Goal: Navigation & Orientation: Find specific page/section

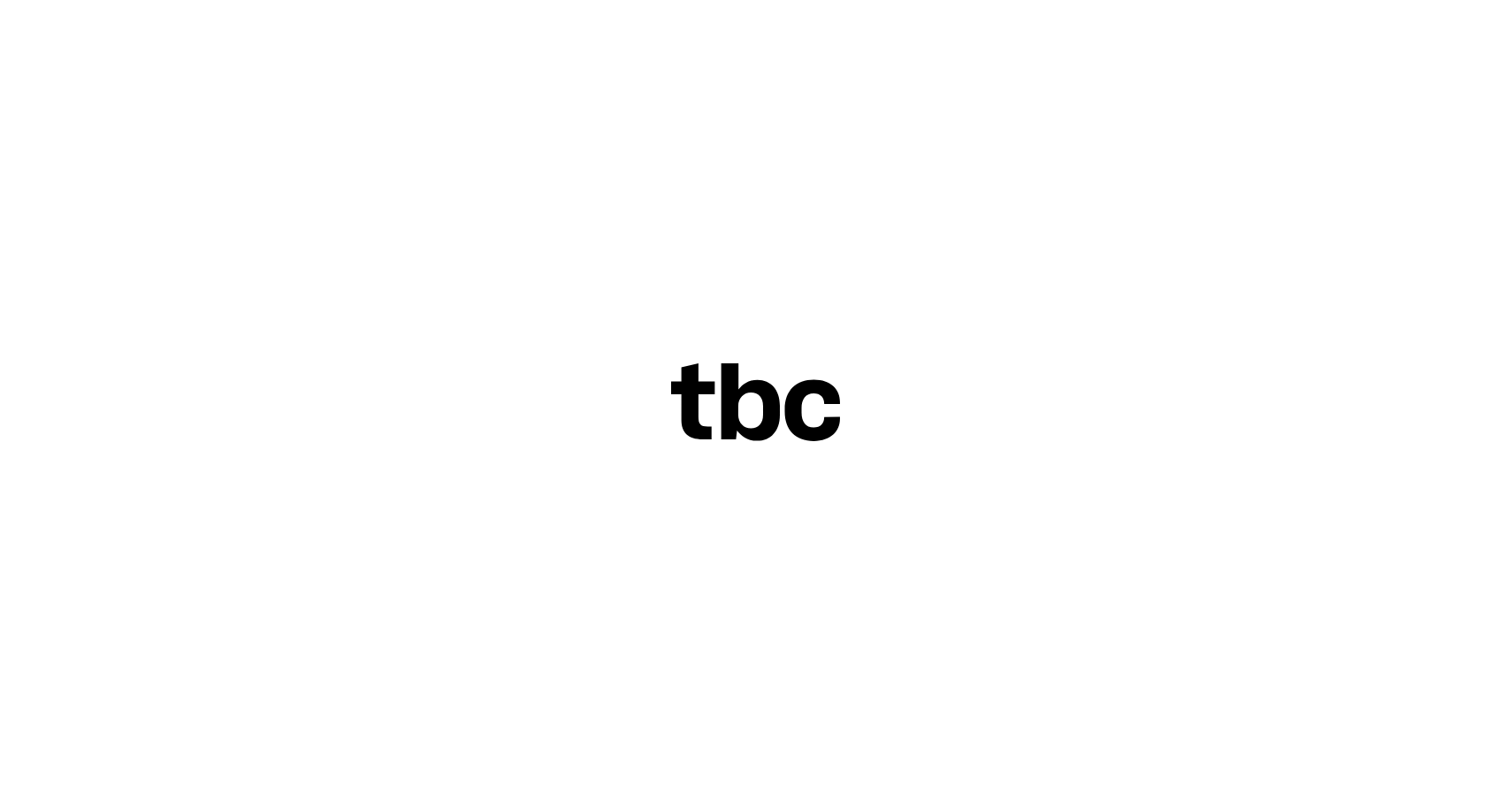
scroll to position [22, 0]
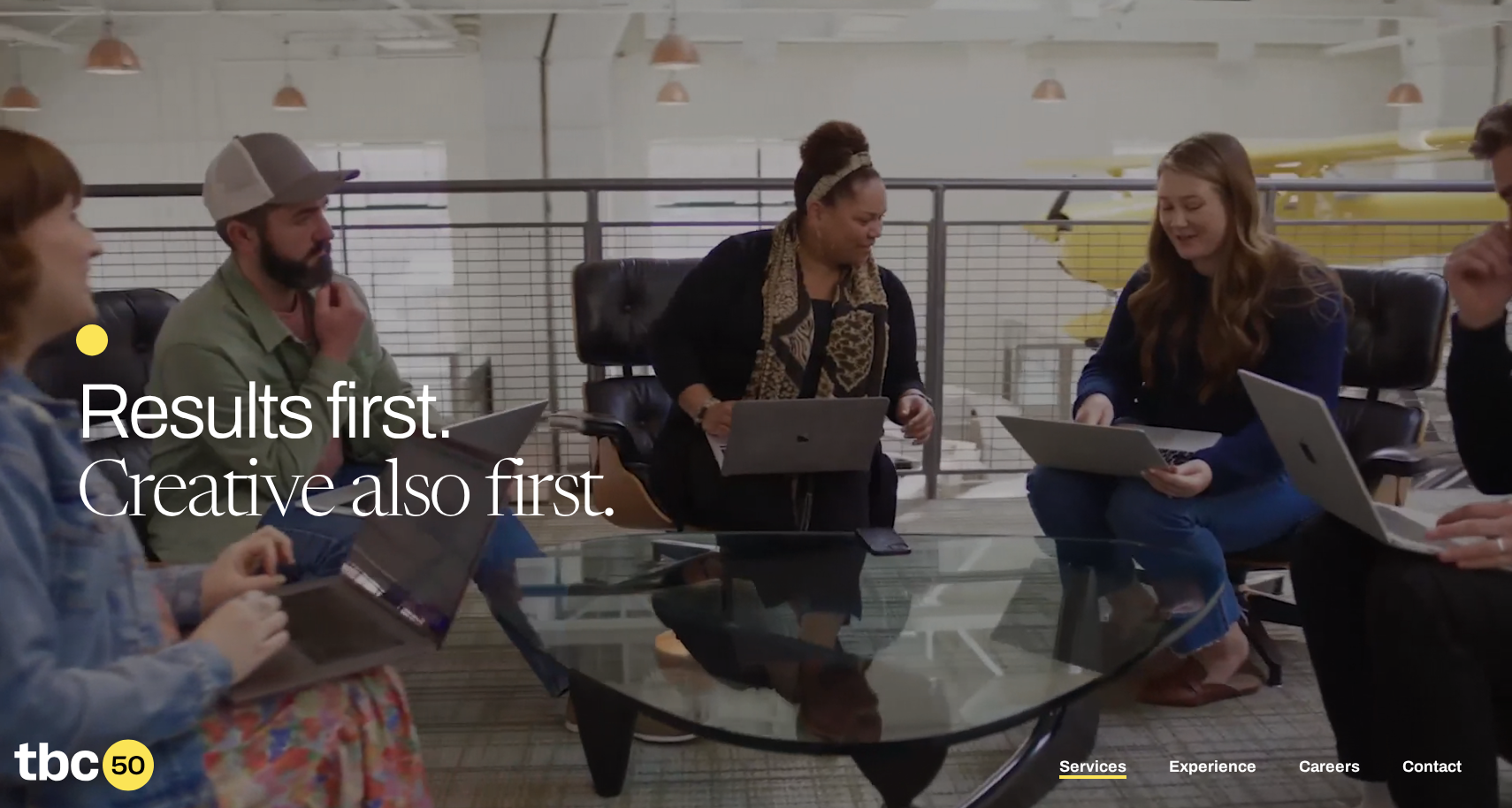
click at [1108, 770] on link "Services" at bounding box center [1092, 768] width 67 height 22
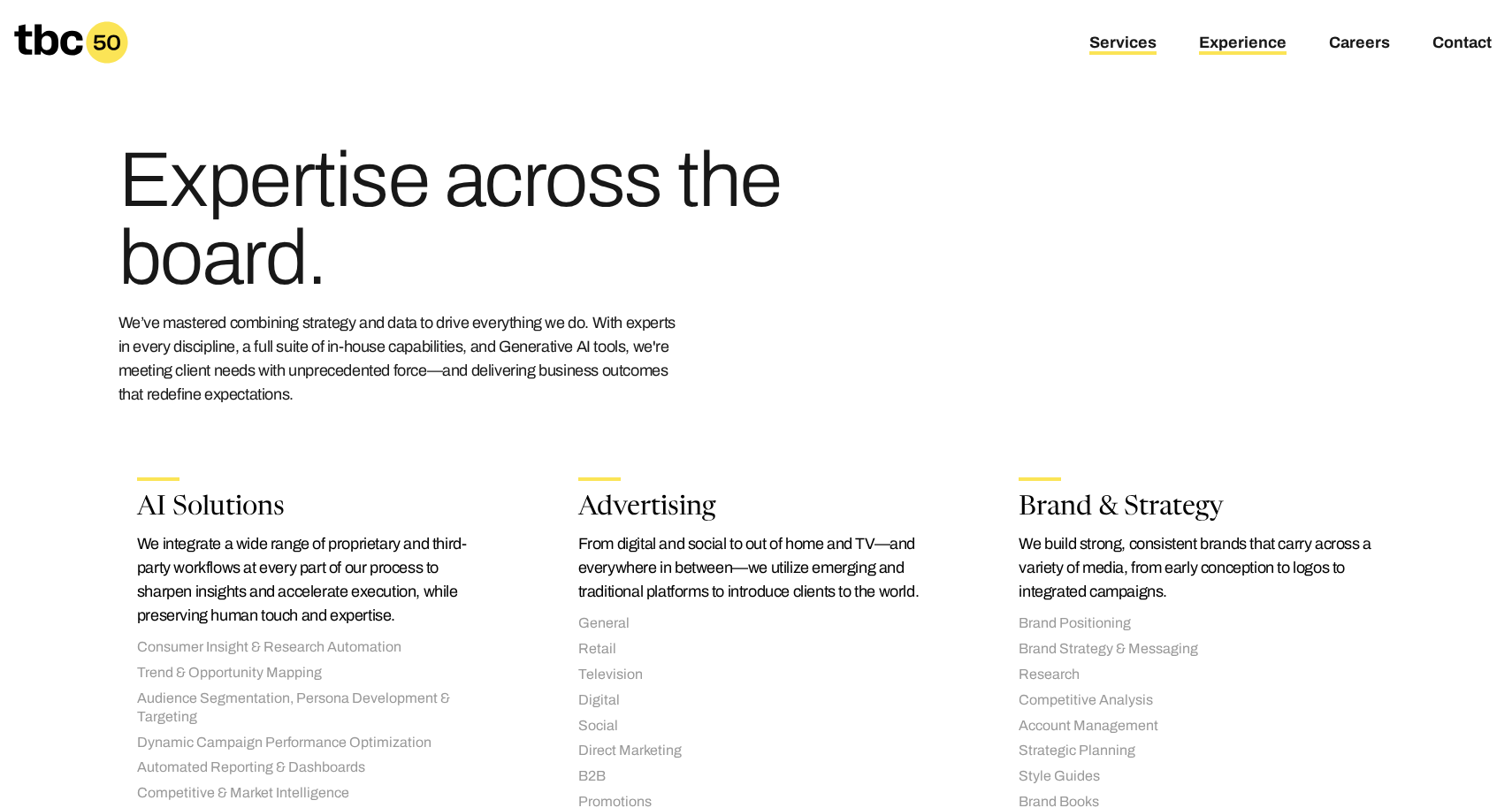
click at [1239, 45] on link "Experience" at bounding box center [1242, 44] width 88 height 22
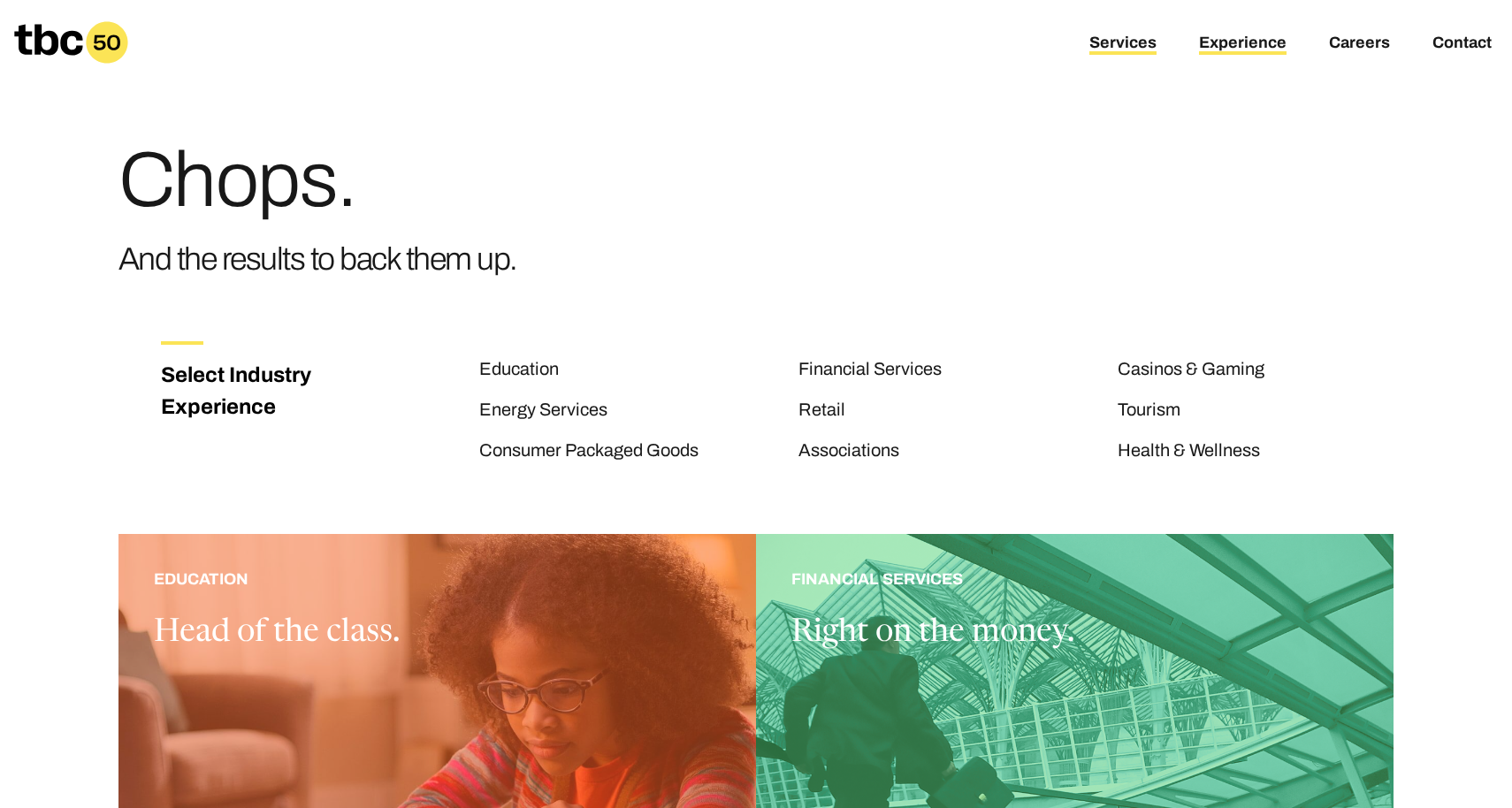
click at [1108, 47] on link "Services" at bounding box center [1122, 44] width 67 height 22
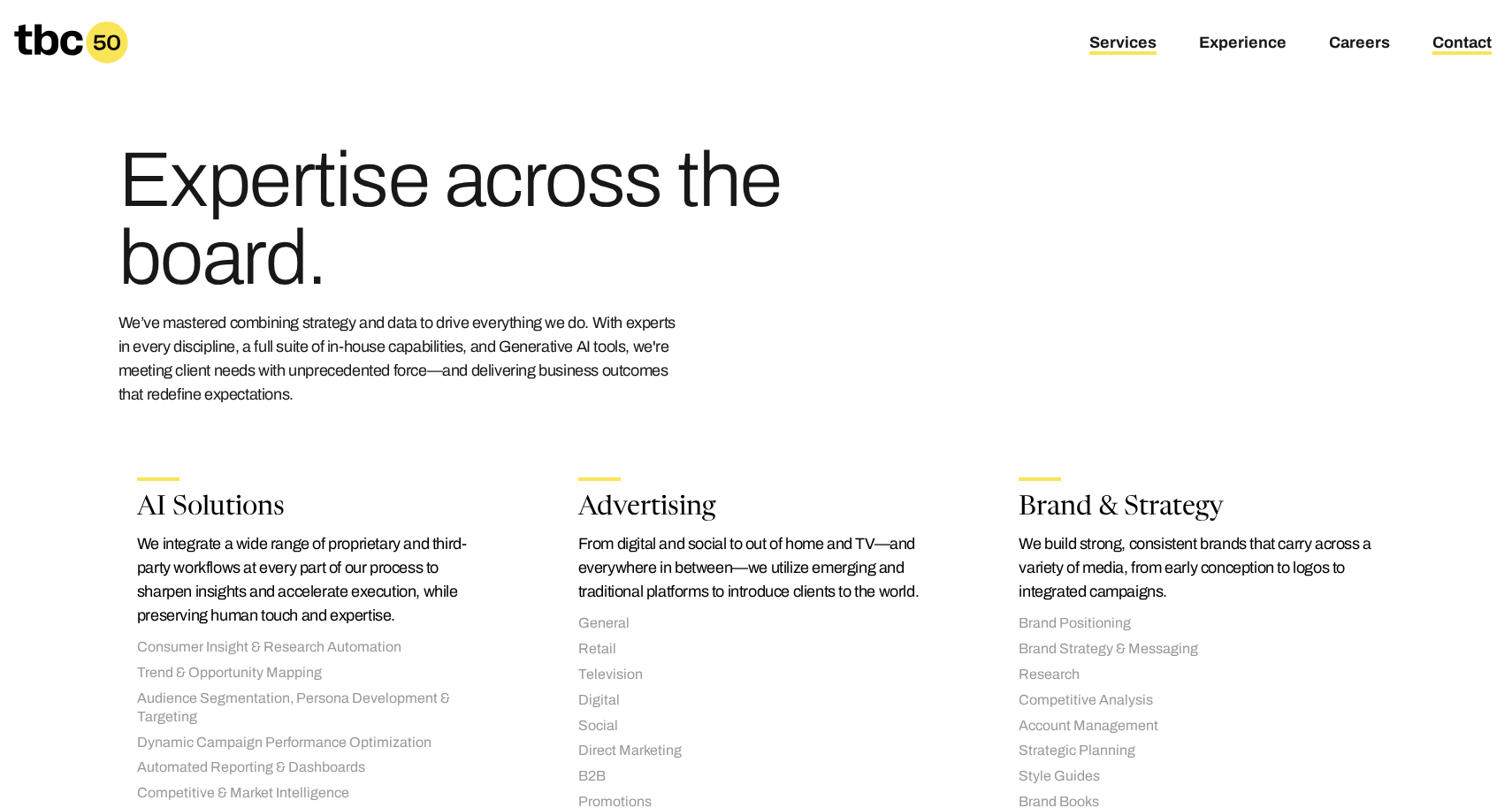
click at [1465, 46] on link "Contact" at bounding box center [1461, 44] width 59 height 22
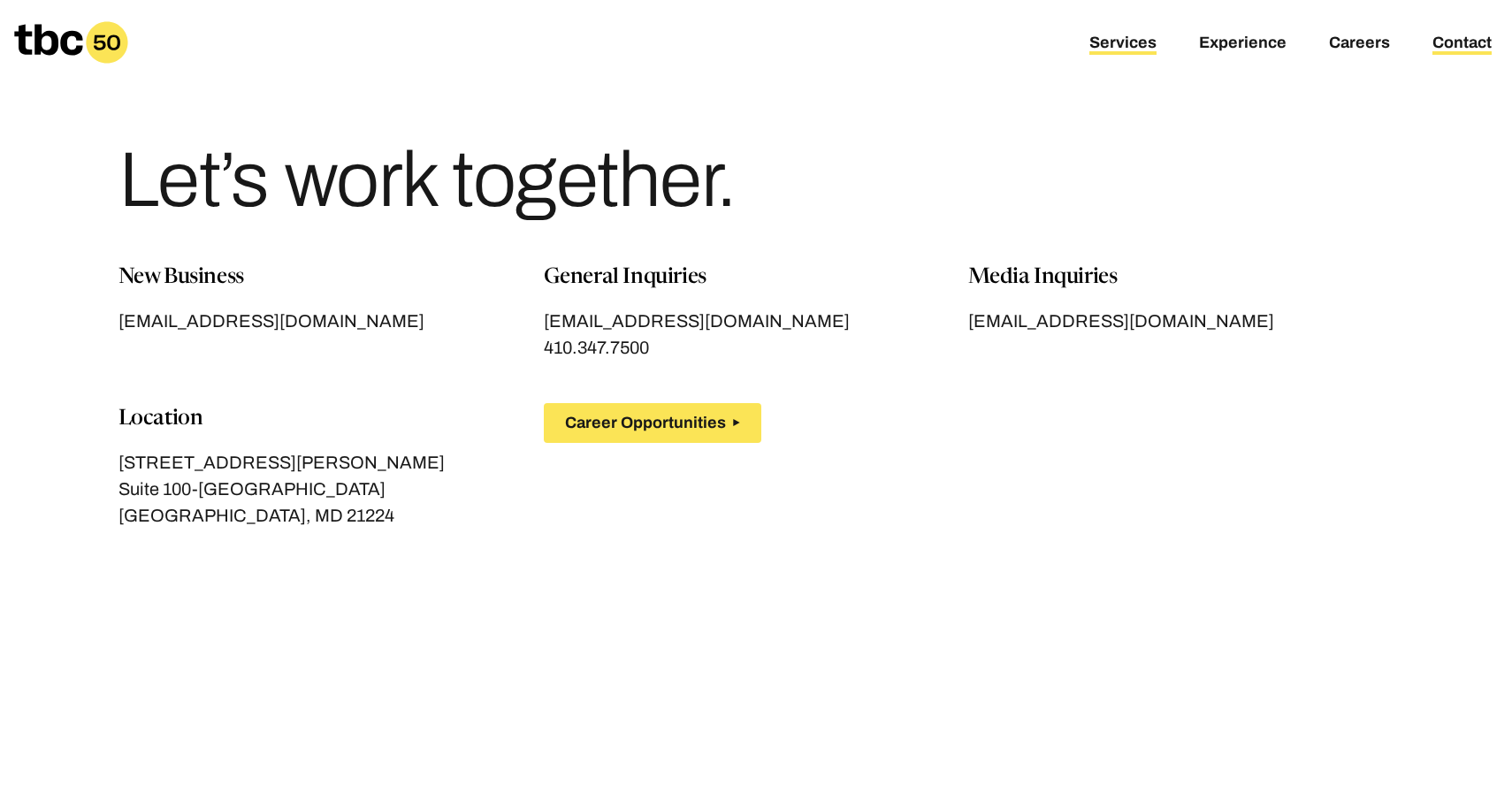
click at [1111, 36] on link "Services" at bounding box center [1122, 44] width 67 height 22
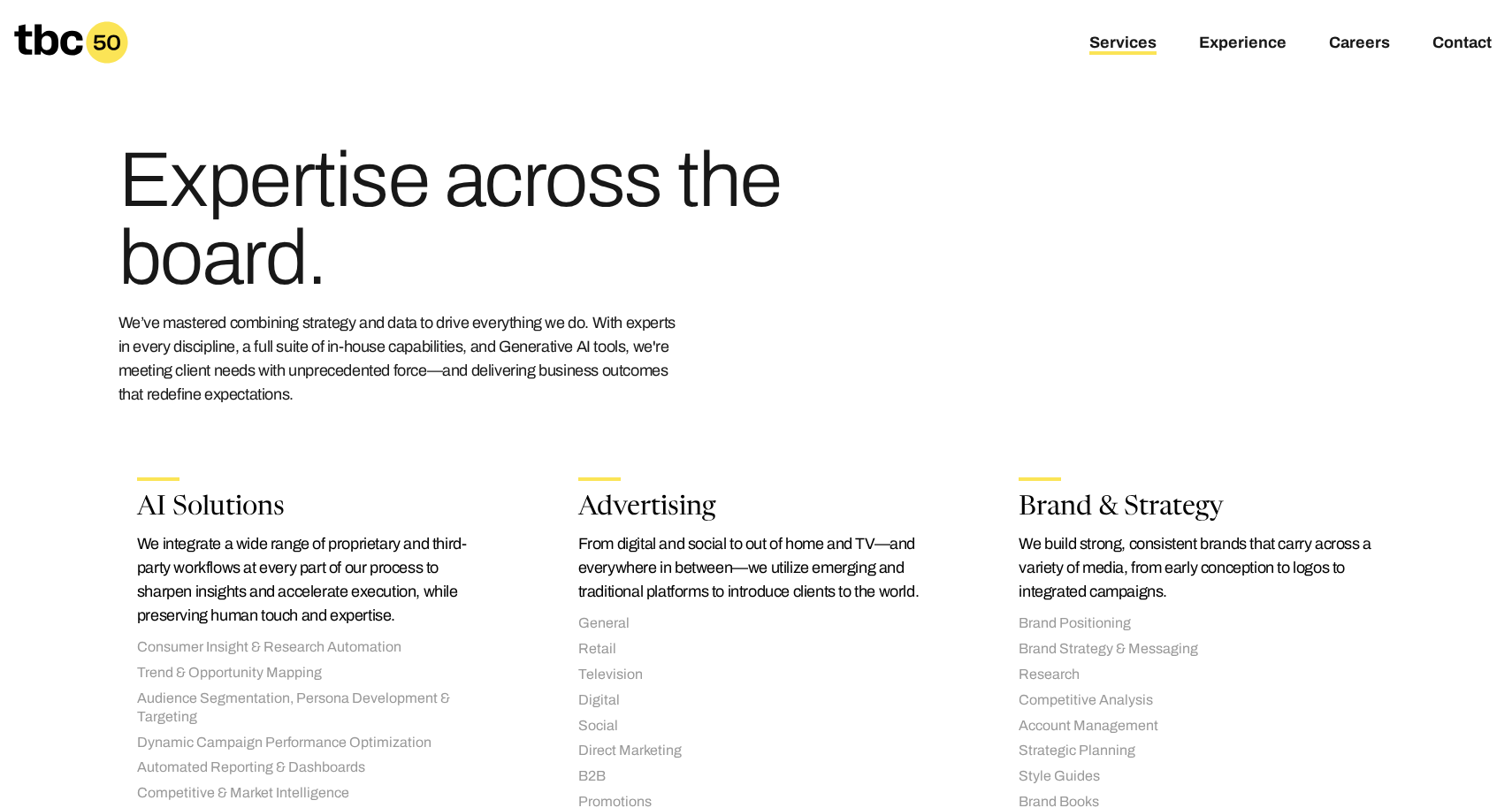
click at [80, 30] on icon at bounding box center [71, 42] width 114 height 42
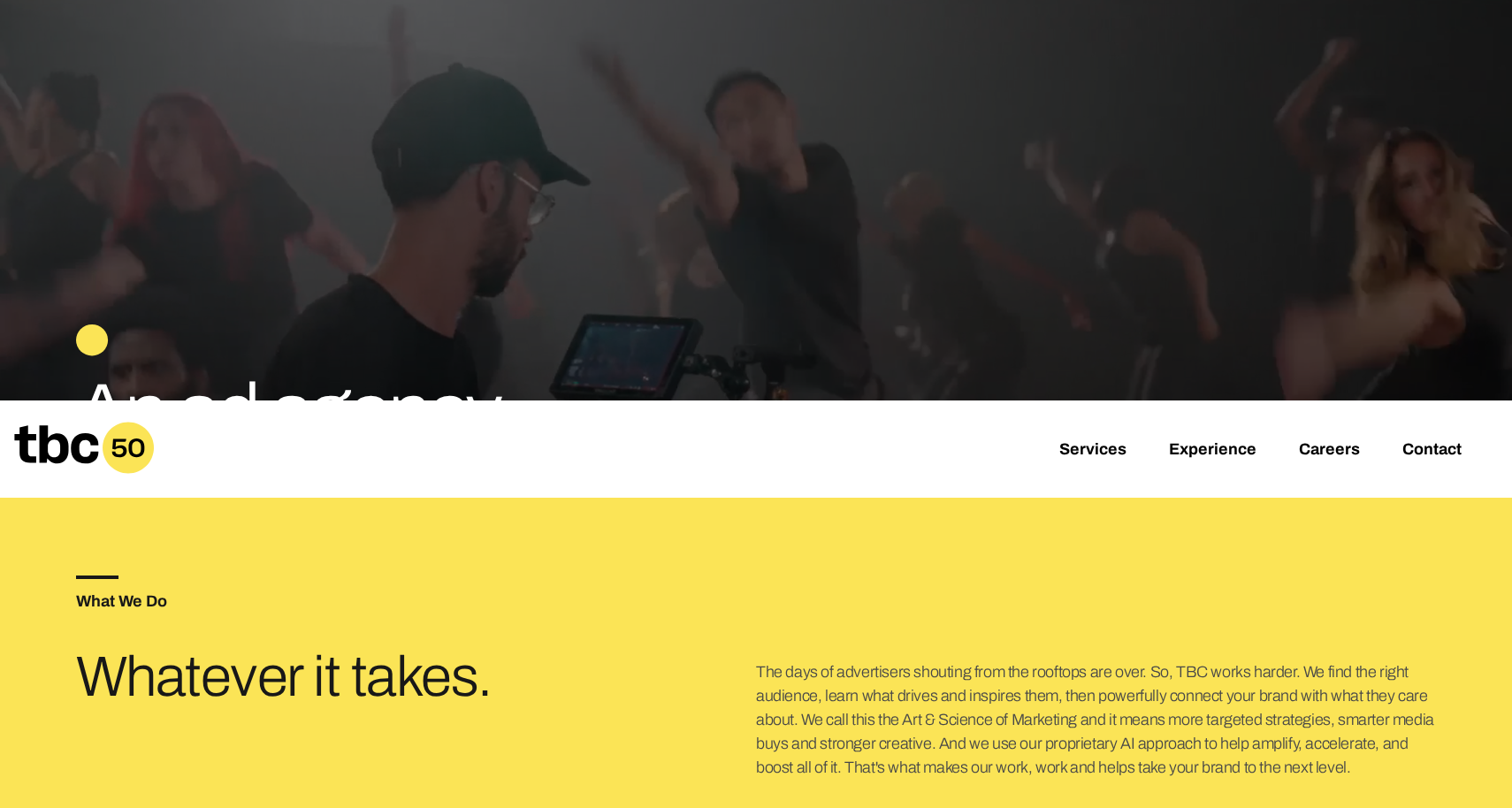
scroll to position [107, 0]
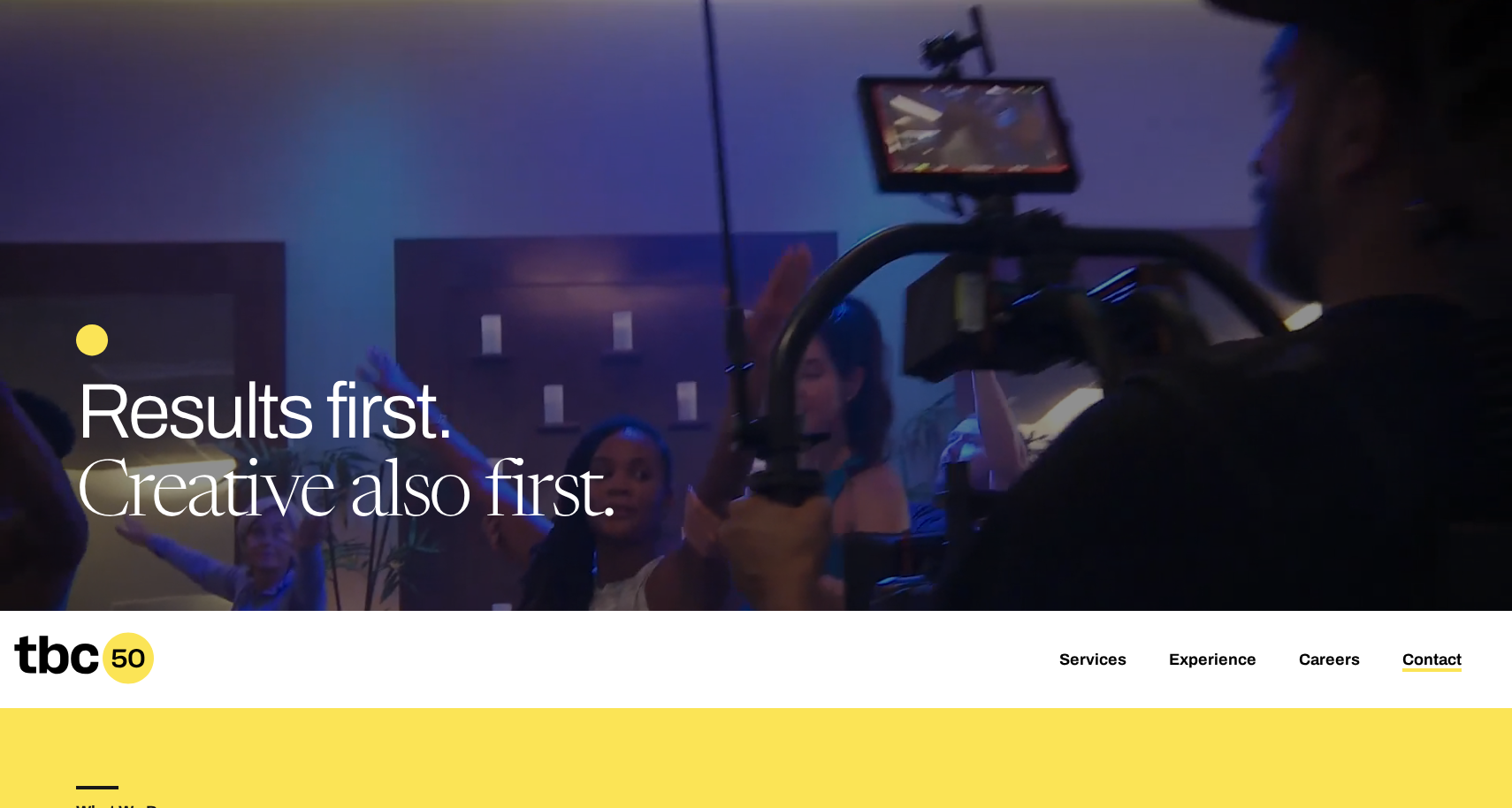
click at [1431, 654] on link "Contact" at bounding box center [1431, 661] width 59 height 22
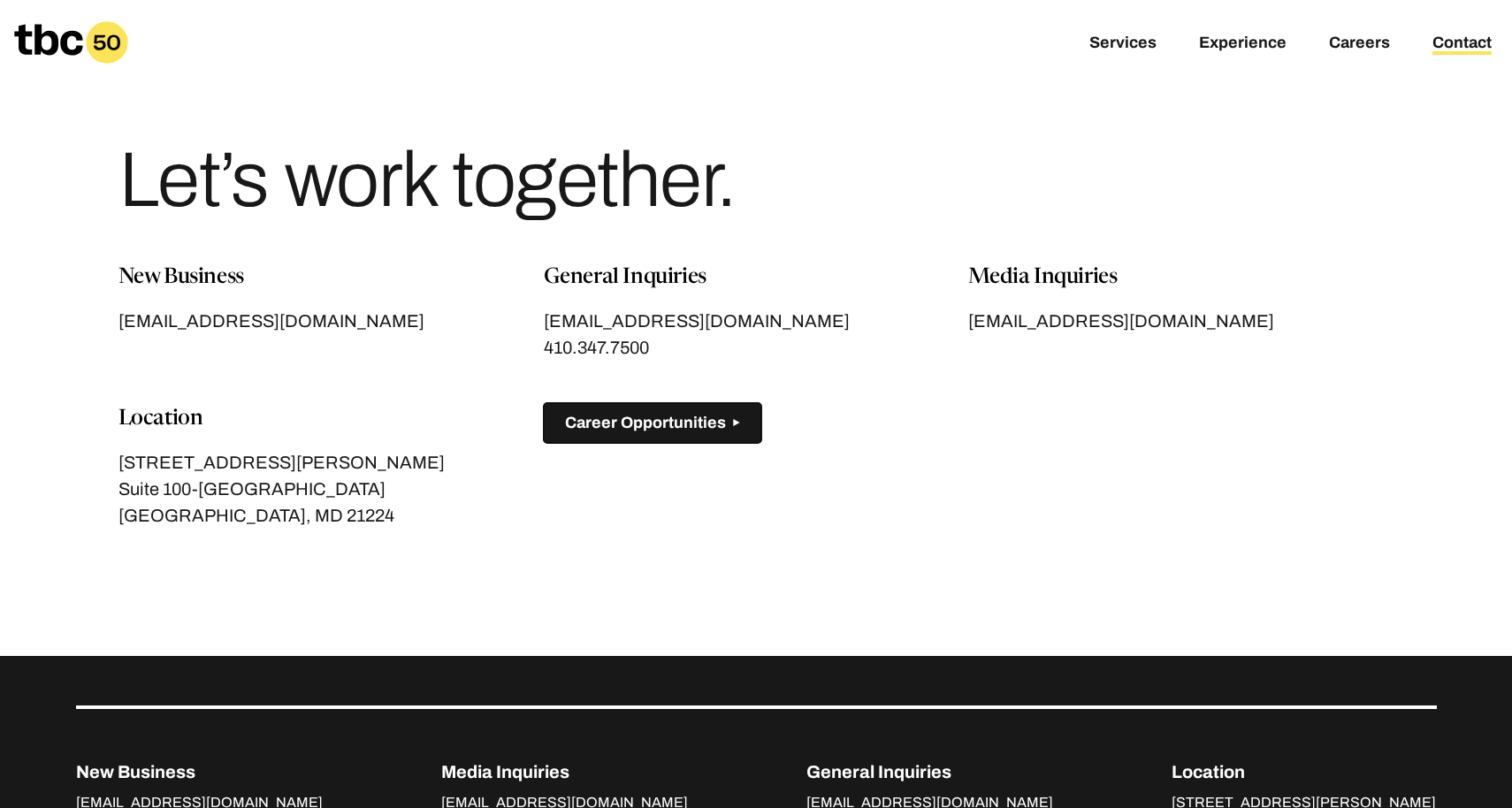
click at [714, 427] on span "Career Opportunities" at bounding box center [645, 423] width 161 height 19
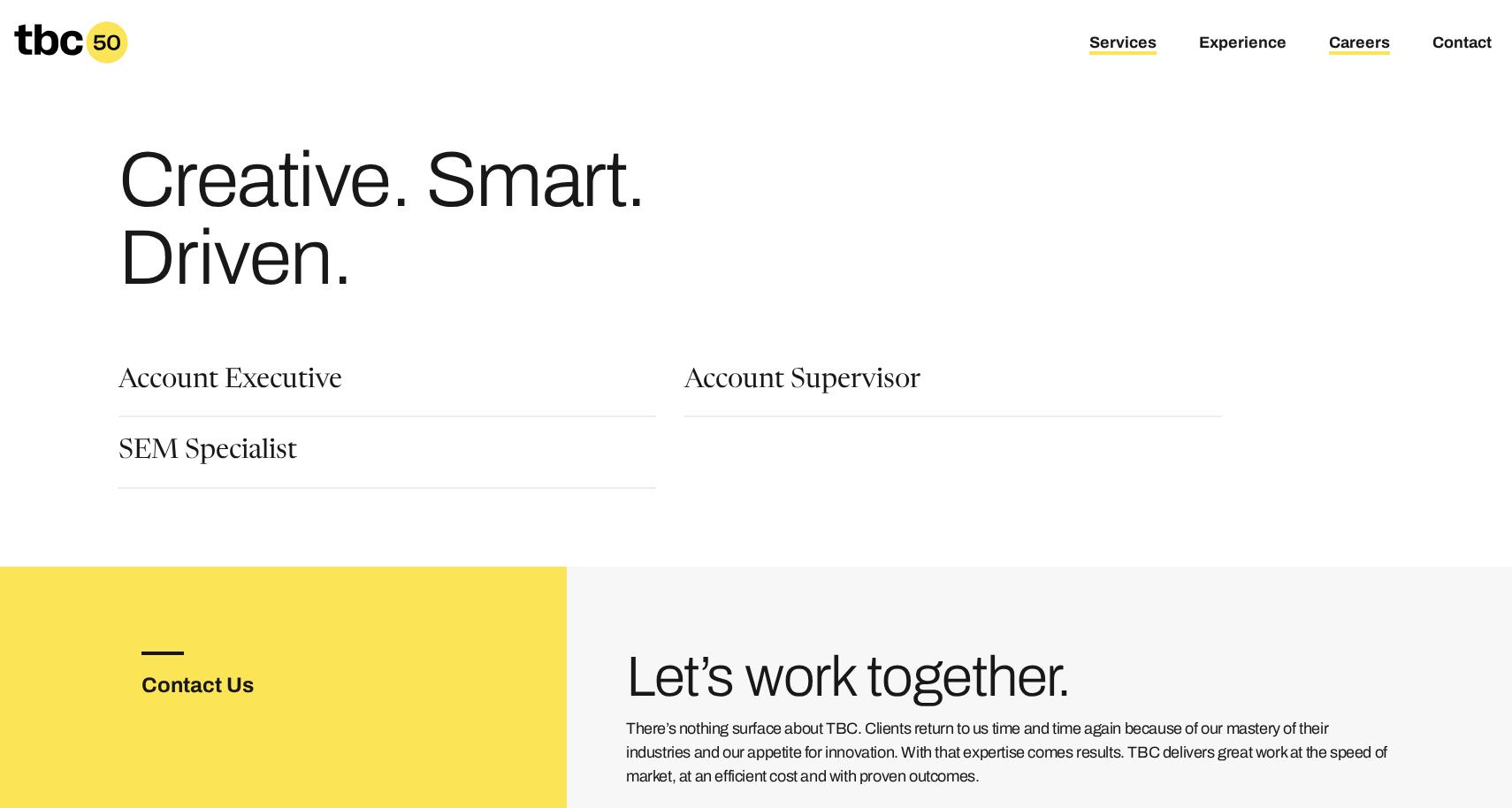
click at [1132, 38] on link "Services" at bounding box center [1122, 44] width 67 height 22
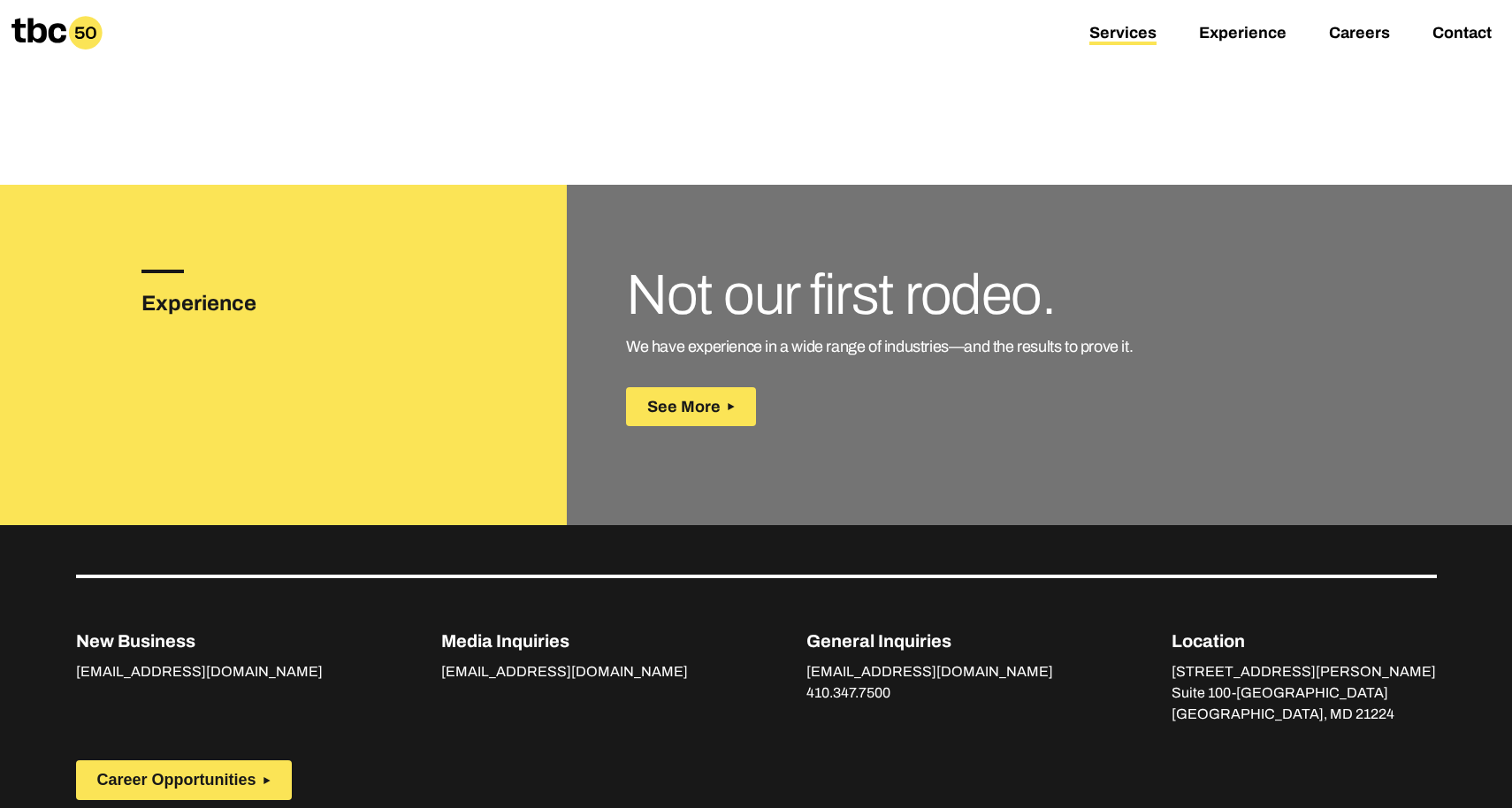
scroll to position [2572, 0]
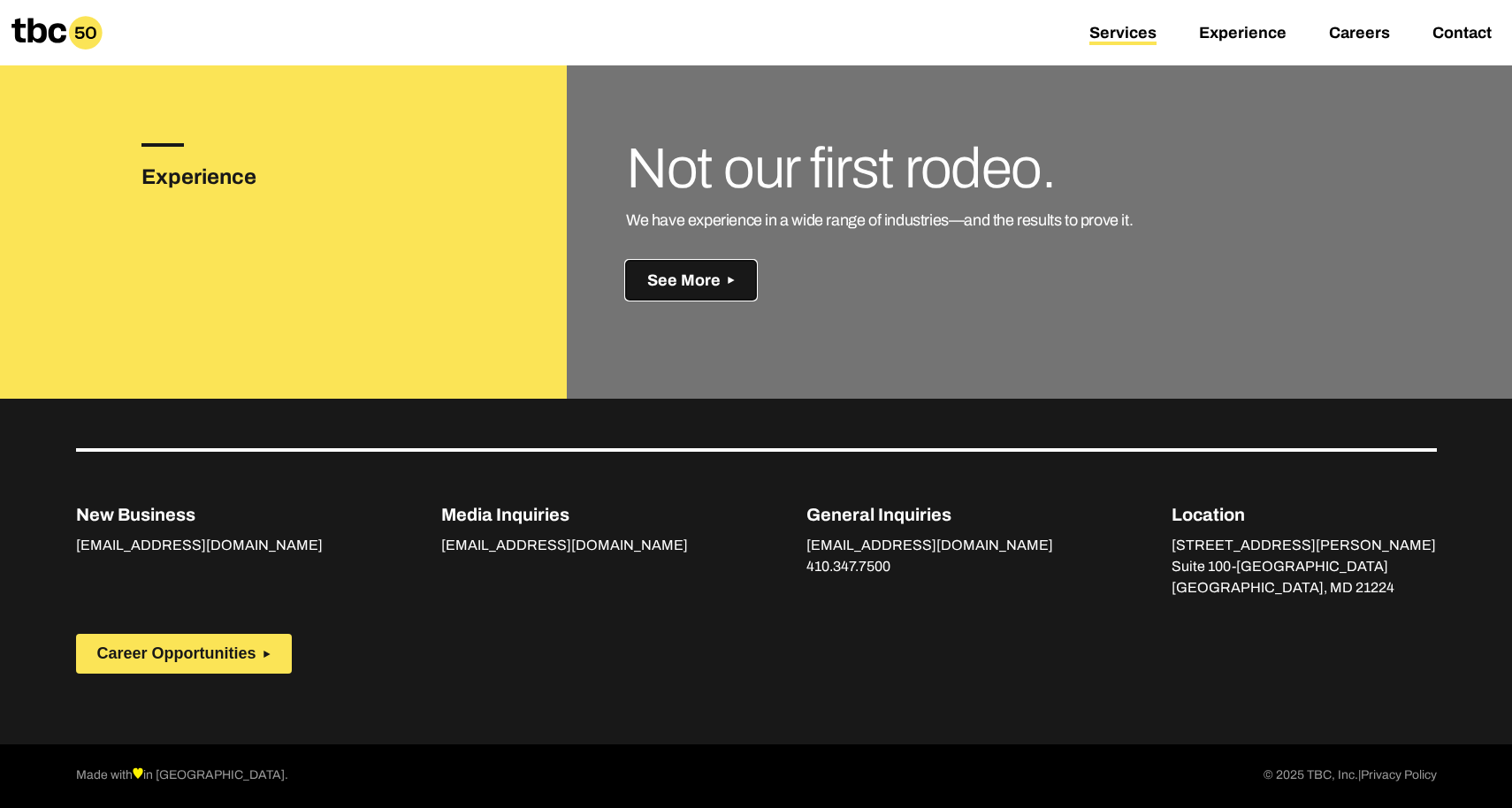
click at [728, 277] on icon at bounding box center [732, 281] width 8 height 8
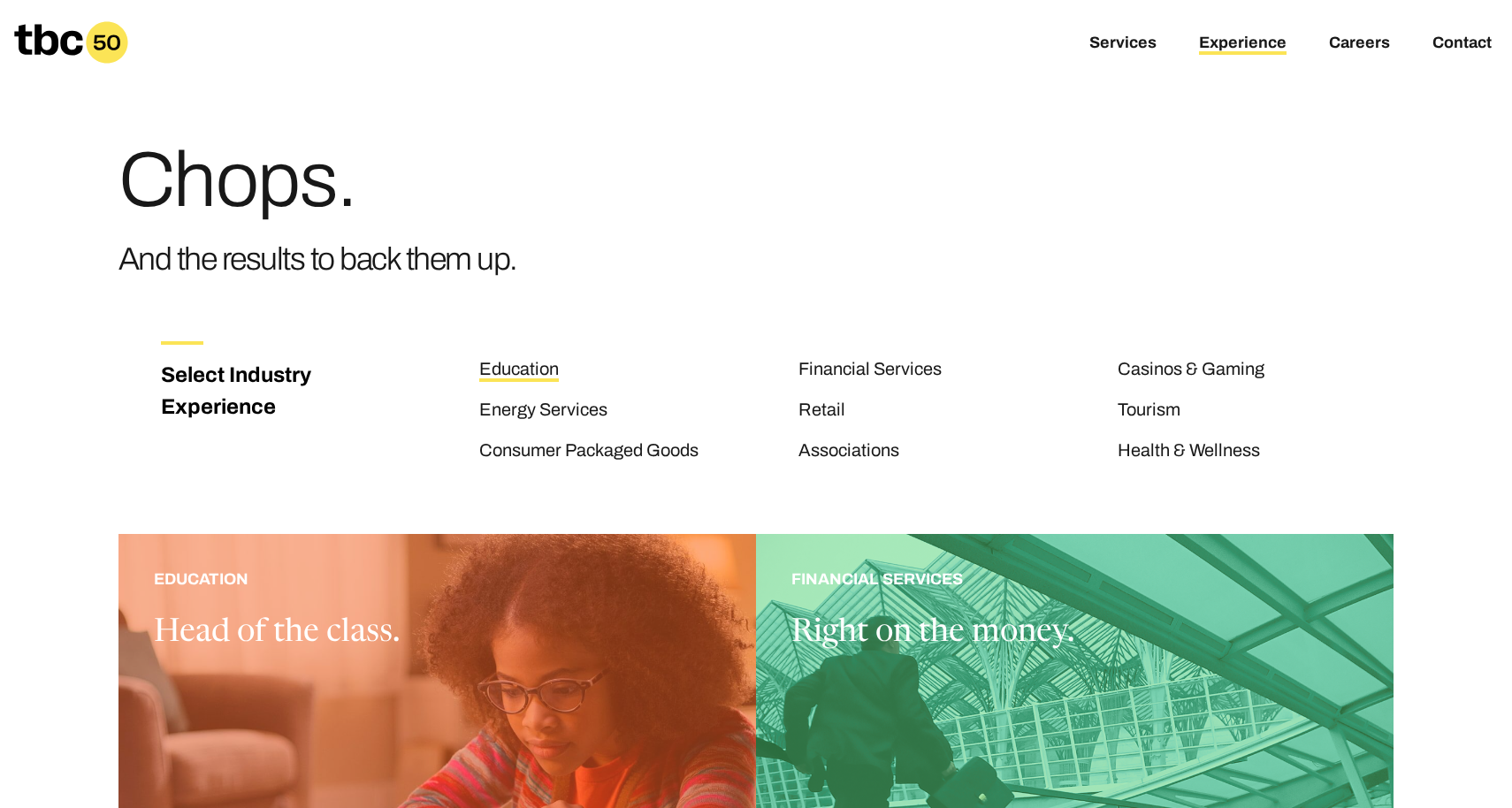
click at [529, 369] on link "Education" at bounding box center [519, 370] width 80 height 23
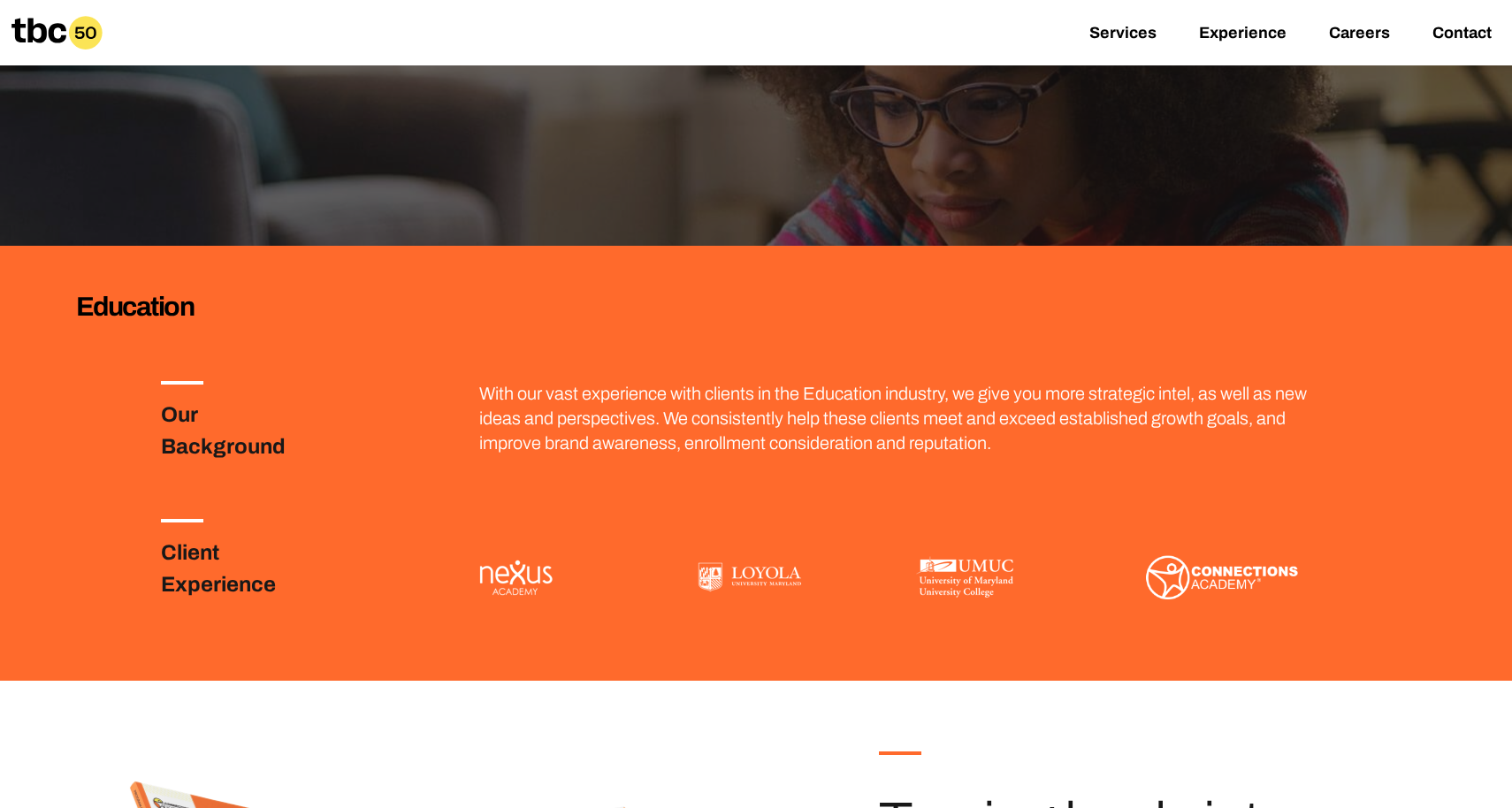
scroll to position [38, 0]
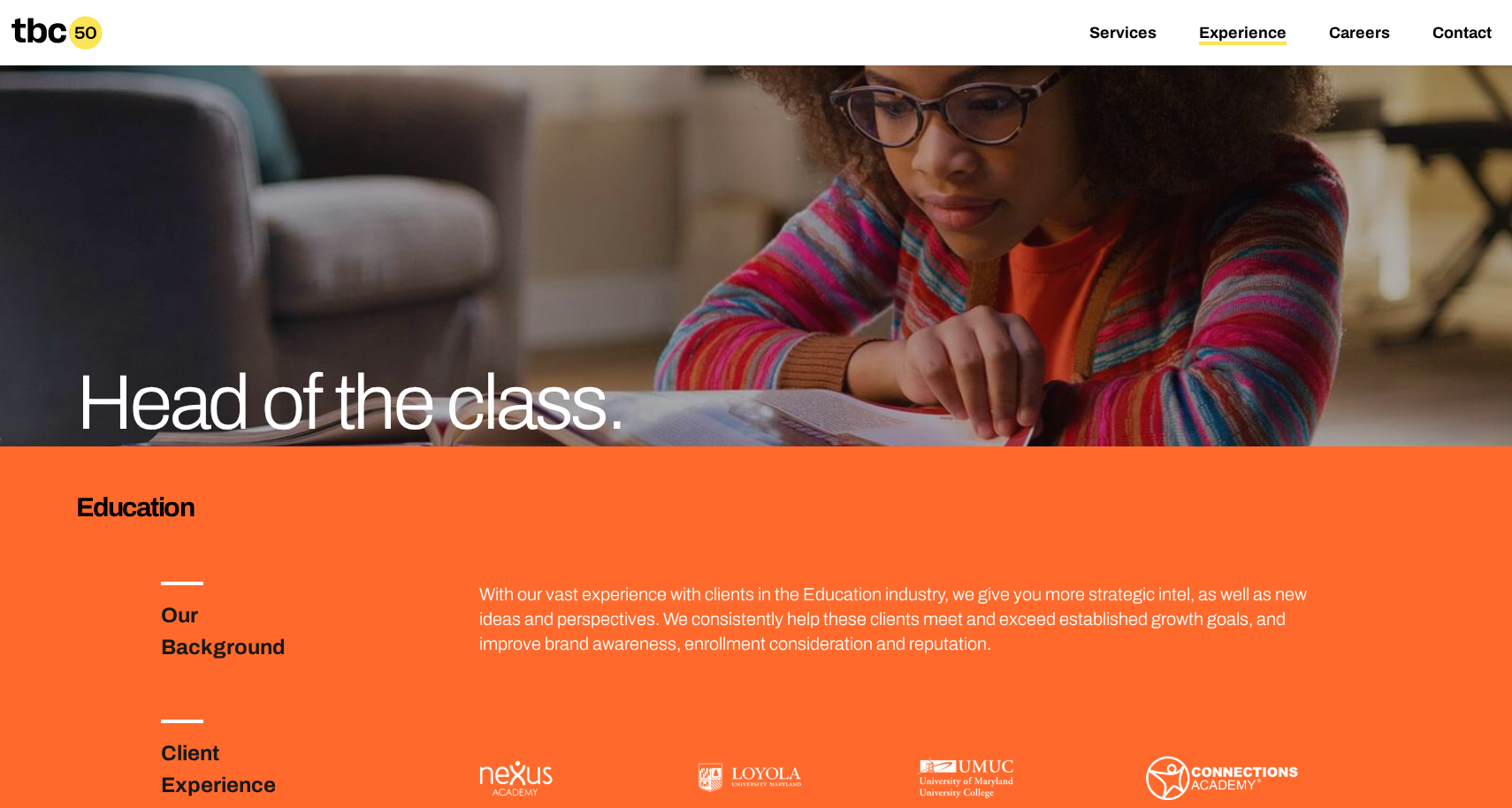
click at [1247, 32] on link "Experience" at bounding box center [1242, 34] width 88 height 22
